Goal: Find specific page/section: Find specific page/section

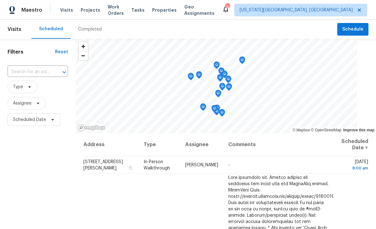
click at [88, 10] on span "Projects" at bounding box center [91, 10] width 20 height 6
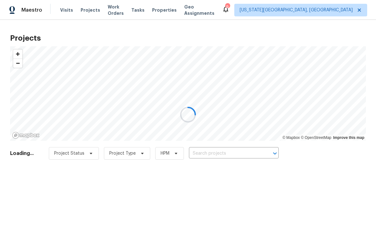
click at [244, 155] on div at bounding box center [188, 114] width 376 height 229
click at [250, 155] on div at bounding box center [188, 114] width 376 height 229
click at [224, 153] on div at bounding box center [188, 114] width 376 height 229
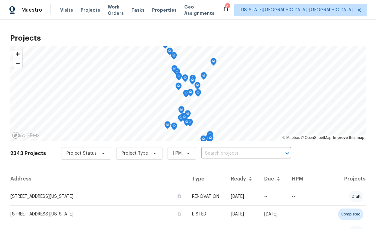
click at [237, 153] on input "text" at bounding box center [237, 154] width 72 height 10
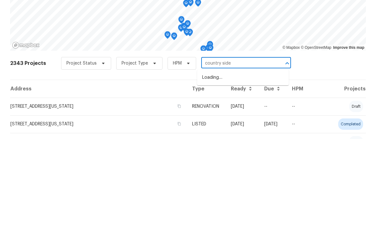
type input "country side"
click at [244, 163] on li "7282 Country Side Grv, Fountain, CO 80817" at bounding box center [243, 171] width 92 height 17
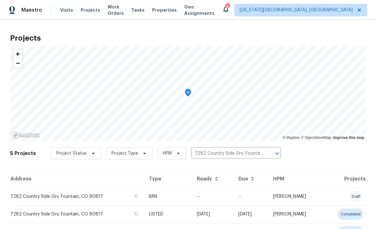
click at [42, 195] on td "7282 Country Side Grv, Fountain, CO 80817" at bounding box center [77, 197] width 134 height 18
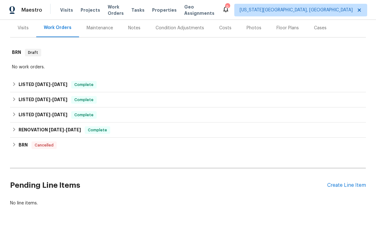
scroll to position [77, 0]
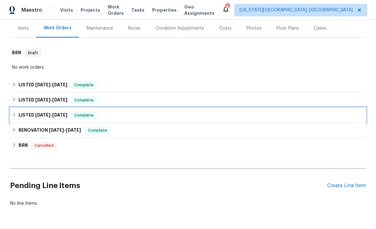
click at [26, 115] on h6 "LISTED [DATE] - [DATE]" at bounding box center [43, 116] width 49 height 8
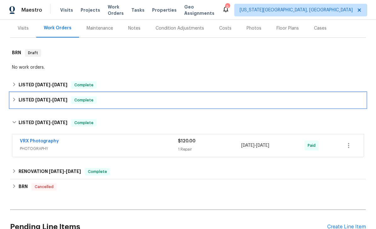
click at [27, 103] on h6 "LISTED [DATE] - [DATE]" at bounding box center [43, 100] width 49 height 8
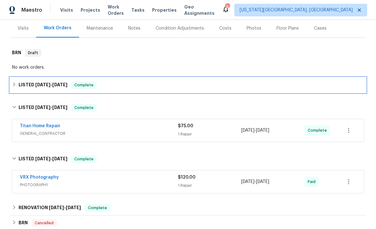
click at [26, 85] on h6 "LISTED [DATE] - [DATE]" at bounding box center [43, 85] width 49 height 8
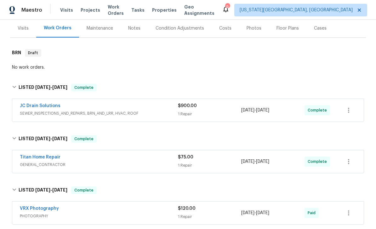
click at [89, 106] on div "JC Drain Solutions" at bounding box center [99, 107] width 158 height 8
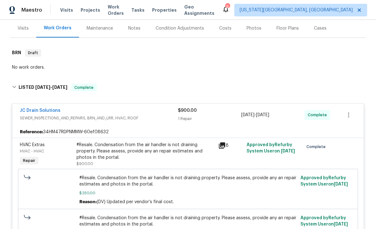
click at [57, 110] on link "JC Drain Solutions" at bounding box center [40, 110] width 41 height 4
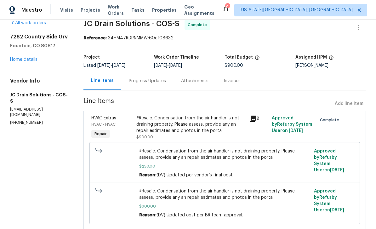
scroll to position [10, 0]
click at [96, 83] on div "Line Items" at bounding box center [102, 81] width 23 height 6
click at [22, 56] on div "7282 Country Side Grv Fountain, CO 80817 Home details" at bounding box center [39, 48] width 58 height 29
click at [16, 61] on link "Home details" at bounding box center [23, 60] width 27 height 4
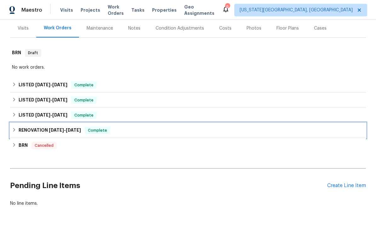
click at [26, 127] on h6 "RENOVATION [DATE] - [DATE]" at bounding box center [50, 131] width 62 height 8
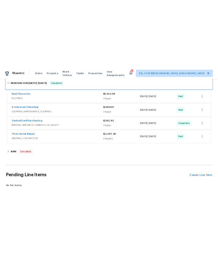
scroll to position [187, 0]
